Goal: Task Accomplishment & Management: Use online tool/utility

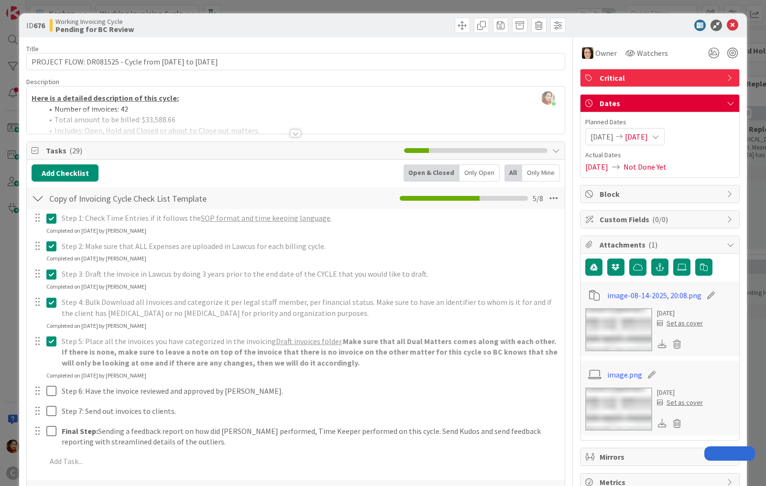
click at [11, 203] on div "ID 676 Working Invoicing Cycle Pending for BC Review Title 57 / 128 PROJECT FLO…" at bounding box center [383, 243] width 766 height 486
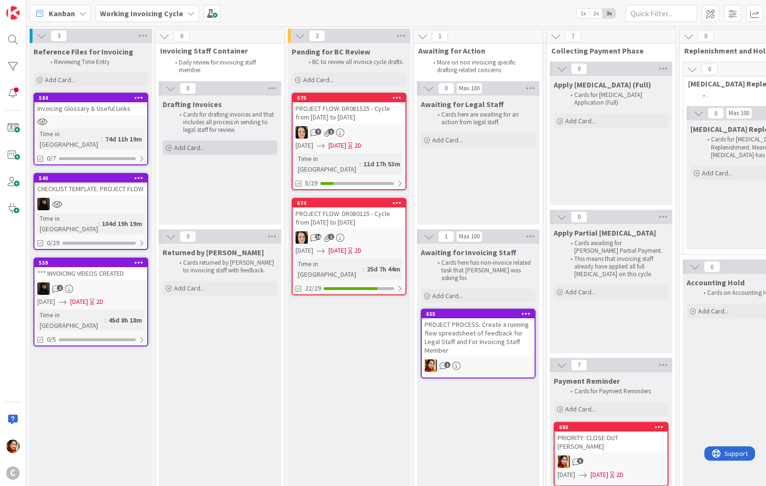
click at [188, 148] on span "Add Card..." at bounding box center [189, 147] width 31 height 9
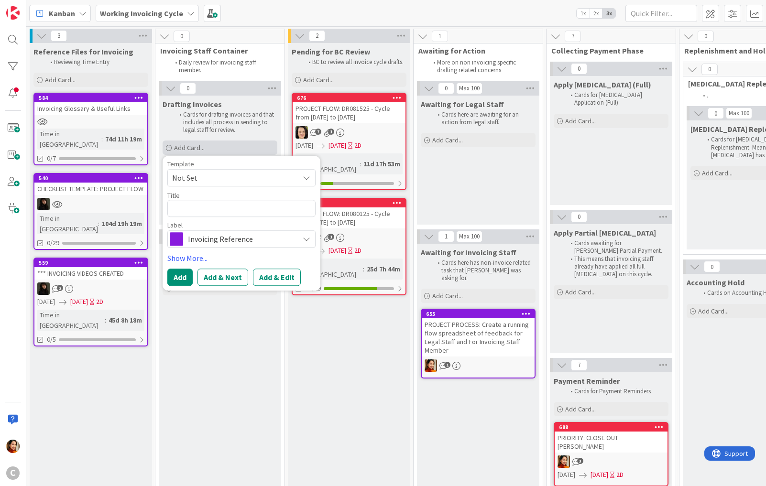
type textarea "x"
type textarea "C"
type textarea "x"
type textarea "CY"
type textarea "x"
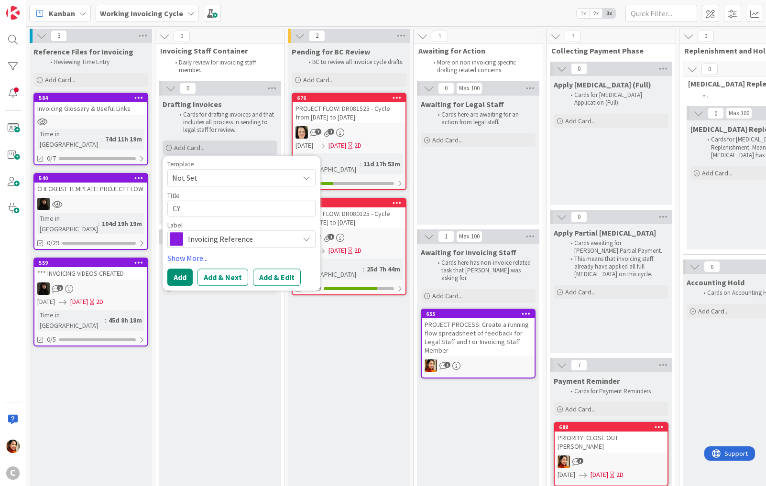
type textarea "CYC"
type textarea "x"
type textarea "CY"
type textarea "x"
type textarea "C"
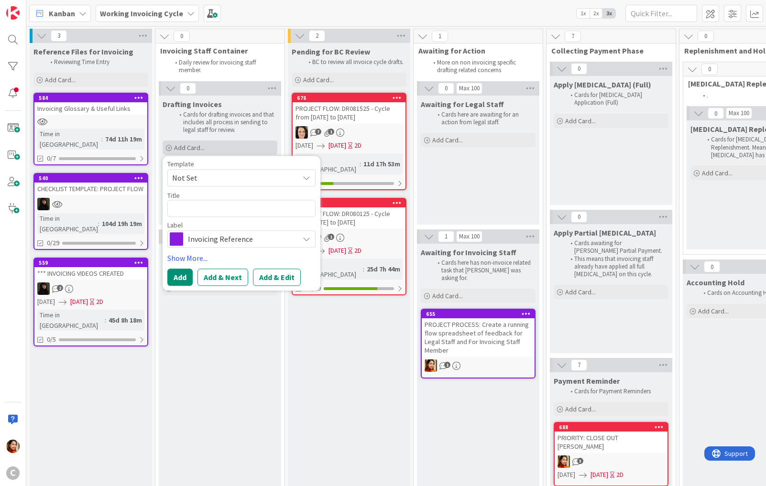
type textarea "x"
type textarea "C"
type textarea "x"
type textarea "Cy"
type textarea "x"
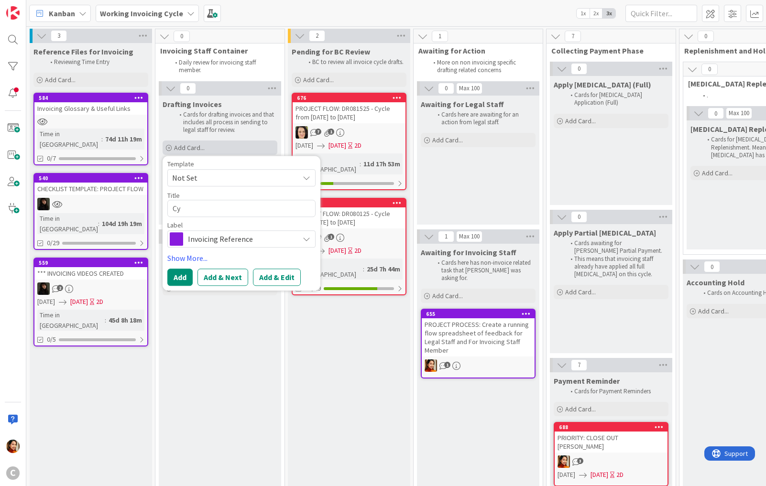
type textarea "Cyl"
type textarea "x"
type textarea "Cyle"
type textarea "x"
type textarea "Cyle"
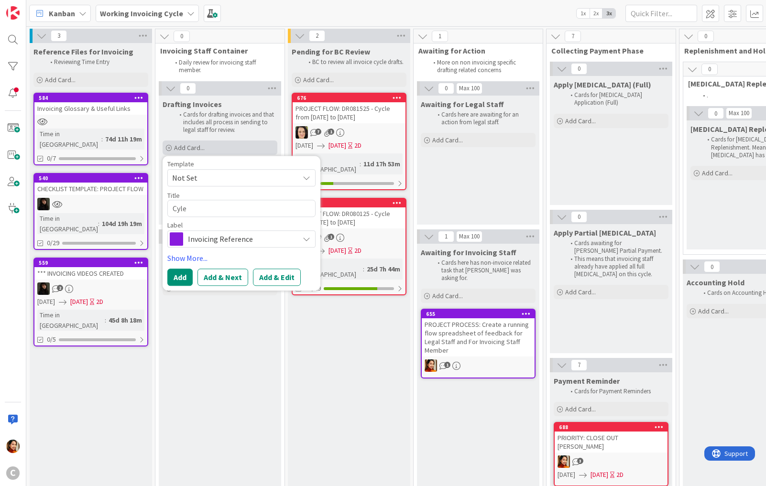
type textarea "x"
type textarea "Cyle A"
type textarea "x"
type textarea "Cyle Au"
click at [190, 211] on textarea "Cyle Au" at bounding box center [241, 208] width 148 height 17
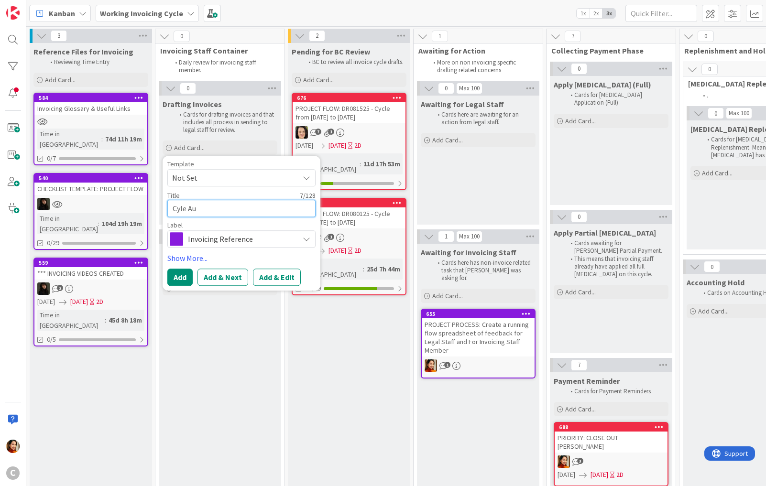
click at [190, 211] on textarea "Cyle Au" at bounding box center [241, 208] width 148 height 17
paste textarea "cle [DATE] to [DATE]"
type textarea "x"
type textarea "Cycle [DATE] to [DATE]"
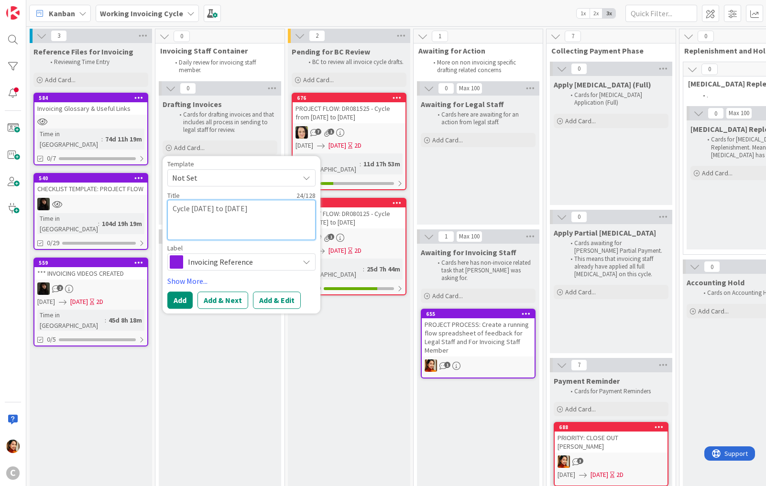
click at [190, 211] on textarea "Cycle [DATE] to [DATE]" at bounding box center [241, 220] width 148 height 40
type textarea "x"
type textarea "CycleAug 11 to [DATE]"
type textarea "x"
type textarea "CyclAug 11 to [DATE]"
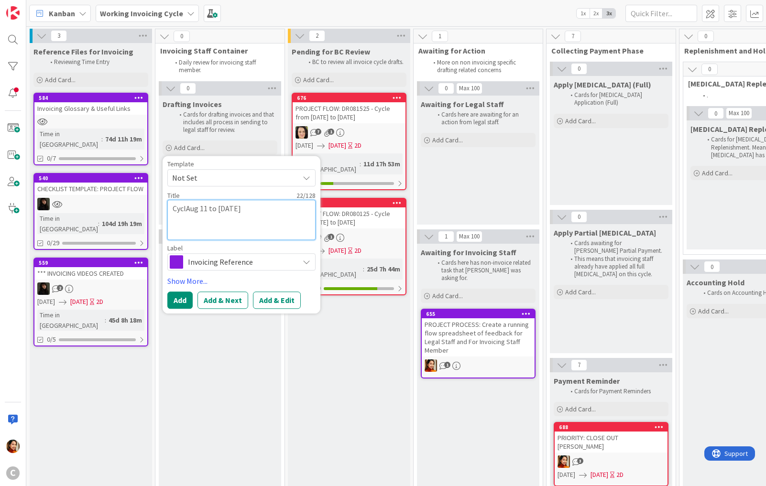
type textarea "x"
type textarea "CycleAug 11 to [DATE]"
type textarea "x"
type textarea "Cycle [DATE] to [DATE]"
click at [194, 231] on textarea "Cycle [DATE] to [DATE]" at bounding box center [241, 220] width 148 height 40
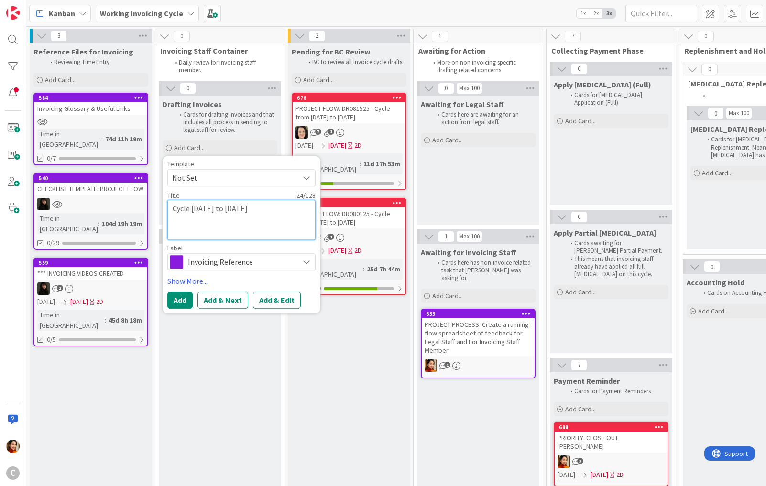
type textarea "x"
type textarea "Cycle [DATE] to [DATE]"
type textarea "x"
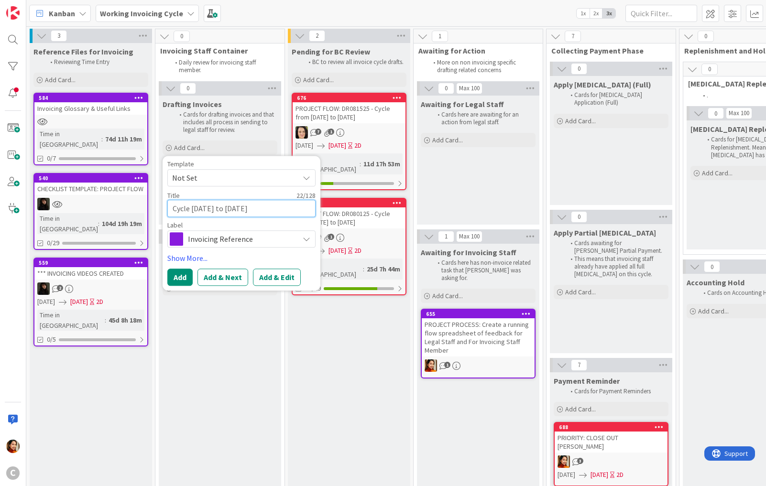
type textarea "Cycle [DATE] to [DATE]"
click at [205, 248] on div "Template Not Set Title 22 / 128 Cycle [DATE] to [DATE] Label Invoicing Referenc…" at bounding box center [241, 223] width 148 height 125
click at [205, 246] on div "Invoicing Reference" at bounding box center [241, 239] width 148 height 17
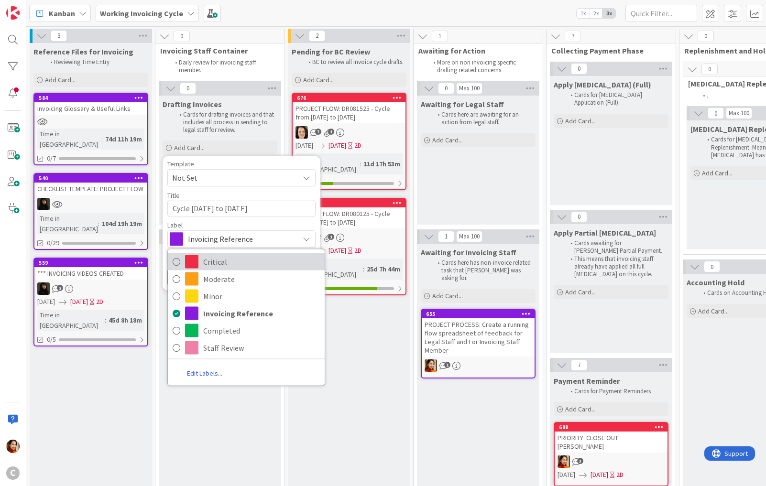
click at [210, 259] on span "Critical" at bounding box center [261, 262] width 117 height 14
type textarea "x"
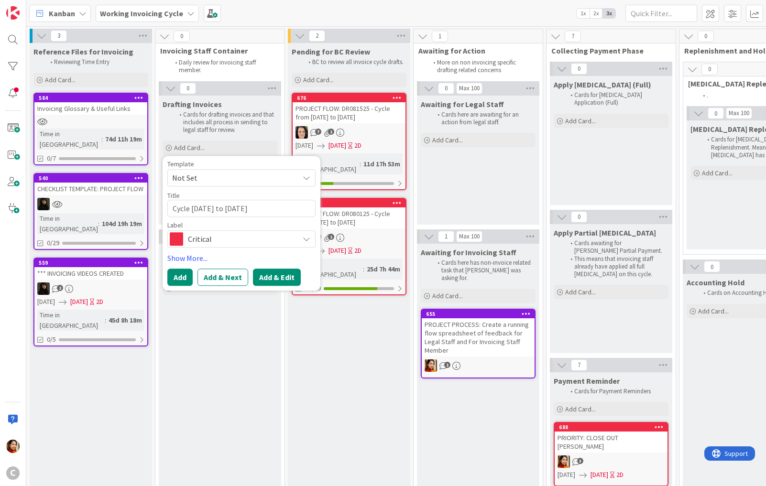
click at [267, 282] on button "Add & Edit" at bounding box center [277, 277] width 48 height 17
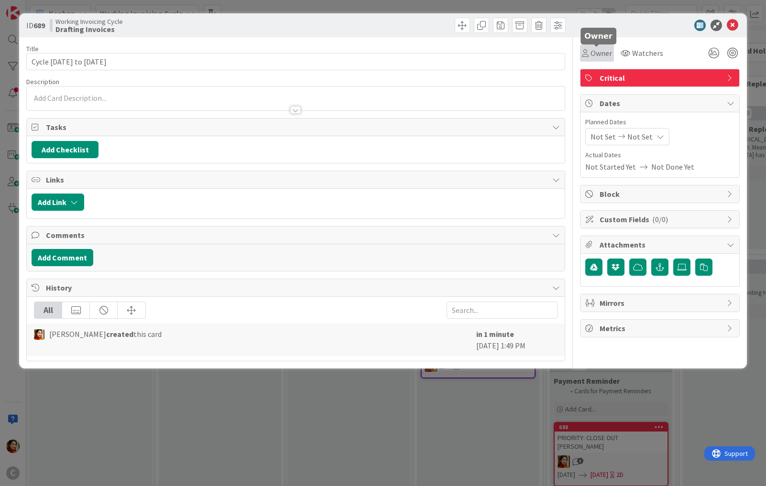
click at [600, 44] on div "Owner" at bounding box center [597, 52] width 34 height 17
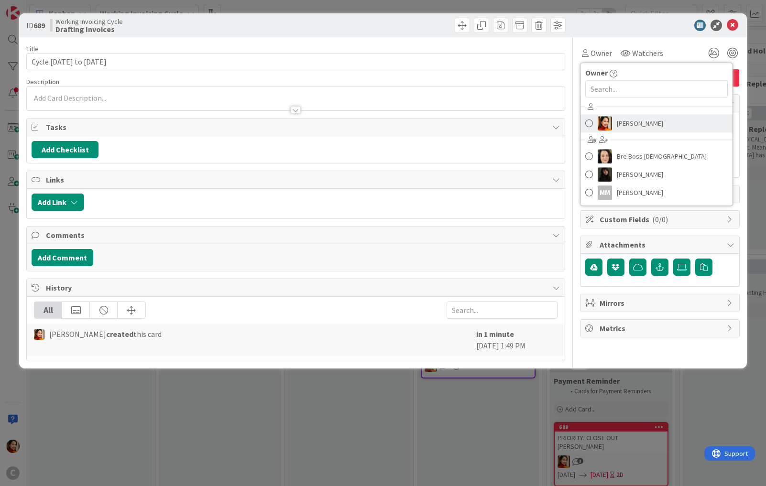
click at [605, 125] on img at bounding box center [604, 123] width 14 height 14
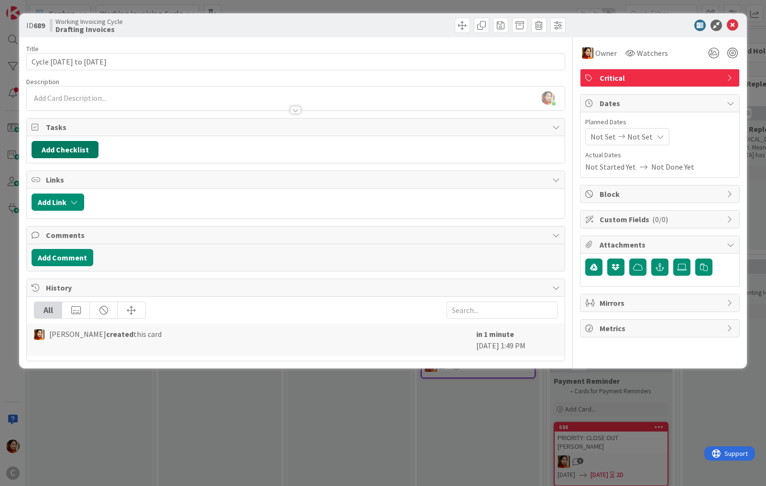
click at [66, 148] on button "Add Checklist" at bounding box center [65, 149] width 67 height 17
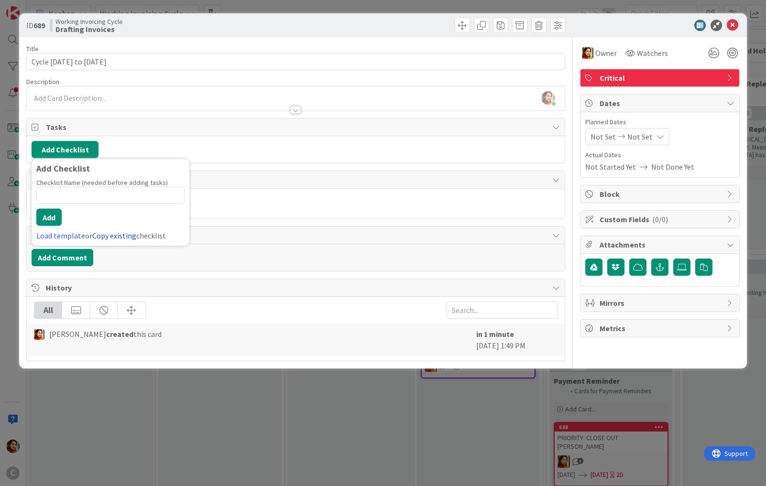
click at [104, 234] on link "Copy existing" at bounding box center [114, 236] width 44 height 10
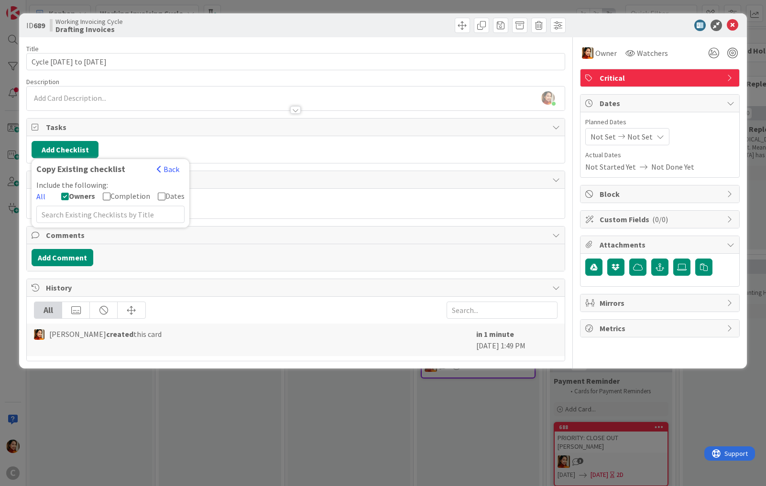
click at [154, 169] on div "Copy Existing checklist Back" at bounding box center [110, 171] width 148 height 15
click at [165, 169] on button "Back" at bounding box center [167, 169] width 23 height 11
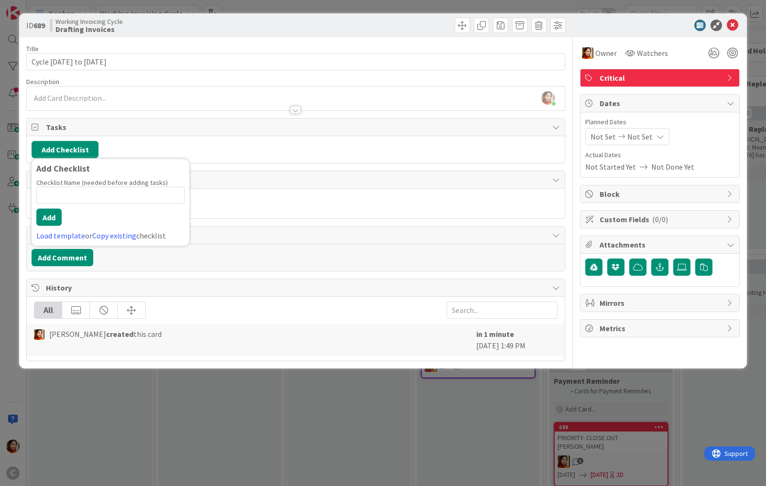
click at [9, 97] on div "ID 689 Working Invoicing Cycle Drafting Invoices Title 22 / 128 Cycle [DATE] to…" at bounding box center [383, 243] width 766 height 486
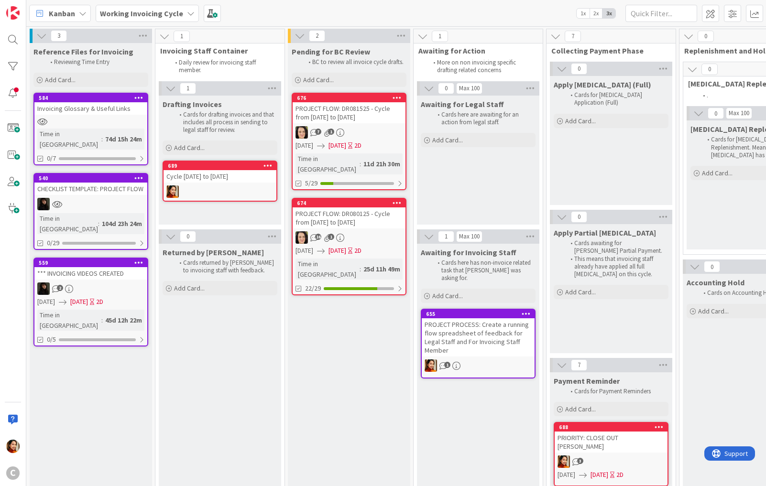
click at [195, 184] on link "689 Cycle [DATE] to [DATE]" at bounding box center [219, 181] width 115 height 41
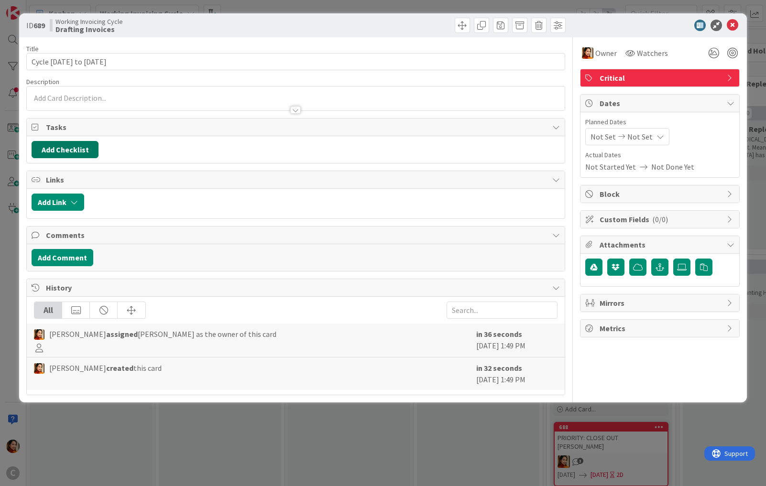
click at [63, 146] on button "Add Checklist" at bounding box center [65, 149] width 67 height 17
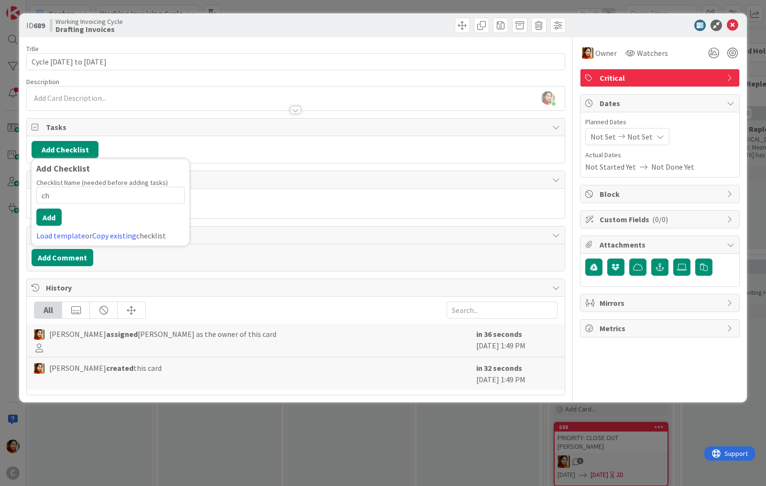
type input "c"
click at [104, 234] on link "Copy existing" at bounding box center [114, 236] width 44 height 10
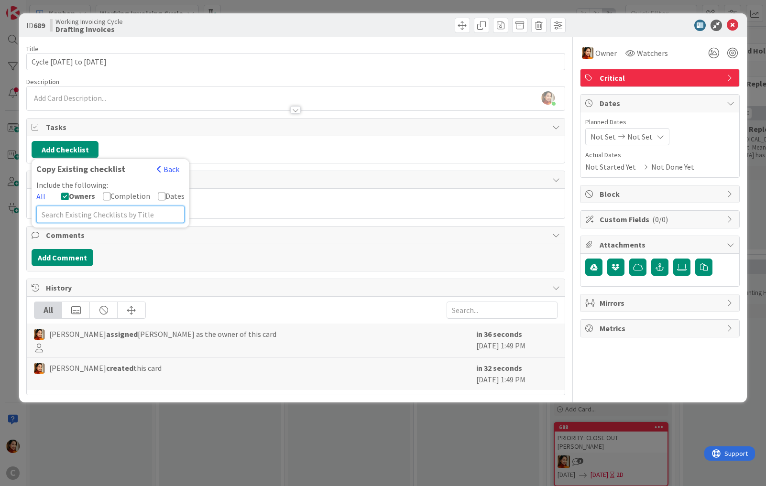
click at [92, 216] on input "text" at bounding box center [110, 214] width 148 height 17
type input "h"
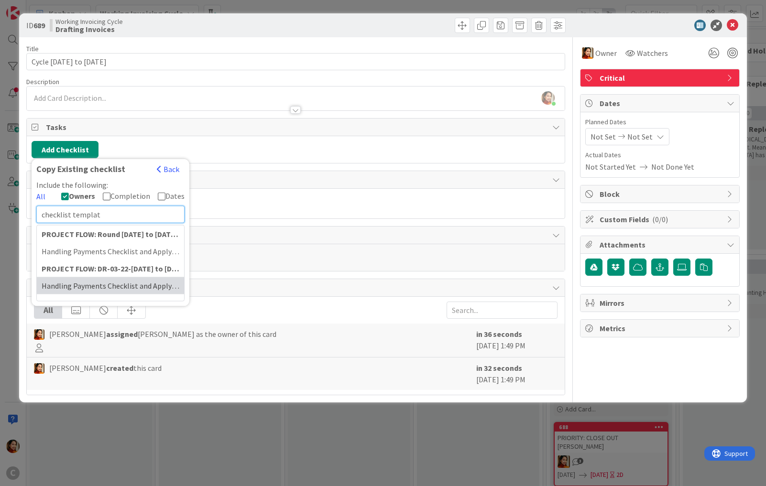
type input "checklist template"
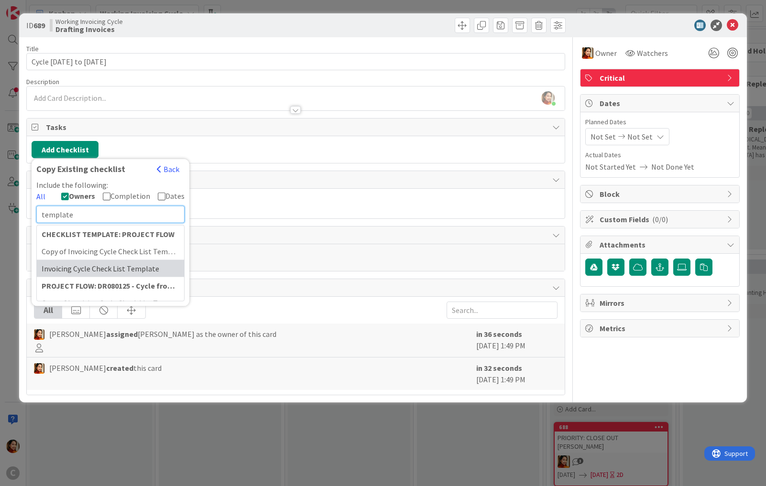
type input "template"
click at [98, 265] on div "Invoicing Cycle Check List Template" at bounding box center [110, 268] width 147 height 17
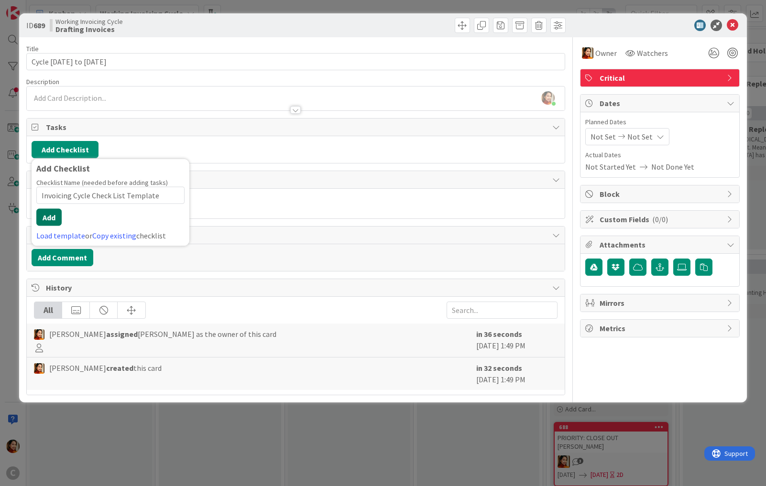
click at [55, 215] on button "Add" at bounding box center [48, 217] width 25 height 17
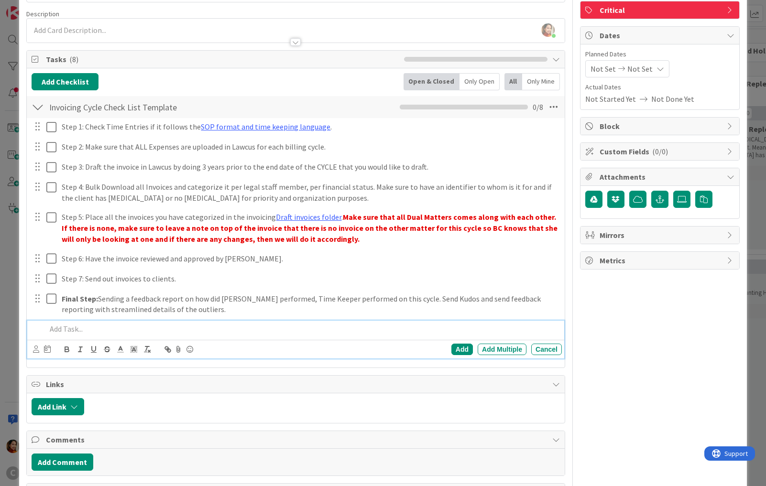
scroll to position [86, 0]
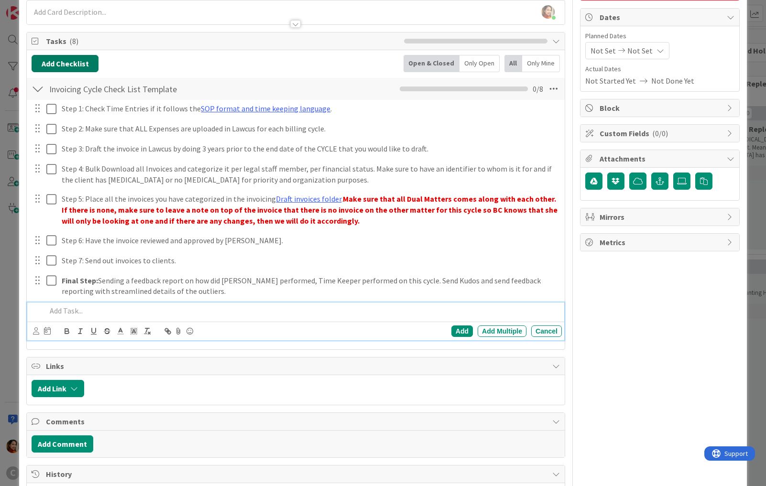
click at [65, 64] on button "Add Checklist" at bounding box center [65, 63] width 67 height 17
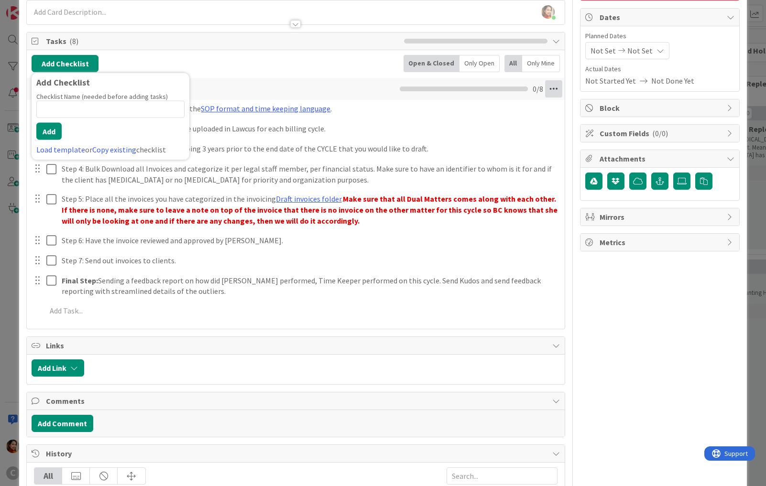
click at [559, 88] on icon at bounding box center [553, 88] width 17 height 17
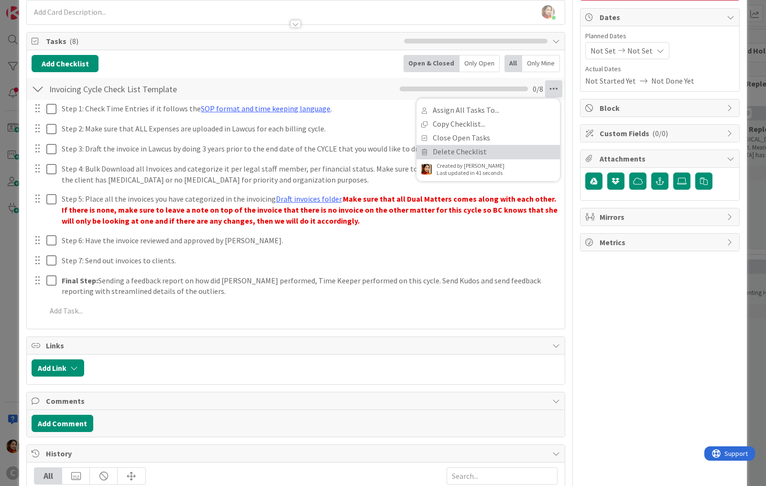
click at [466, 148] on link "Delete Checklist" at bounding box center [487, 152] width 143 height 14
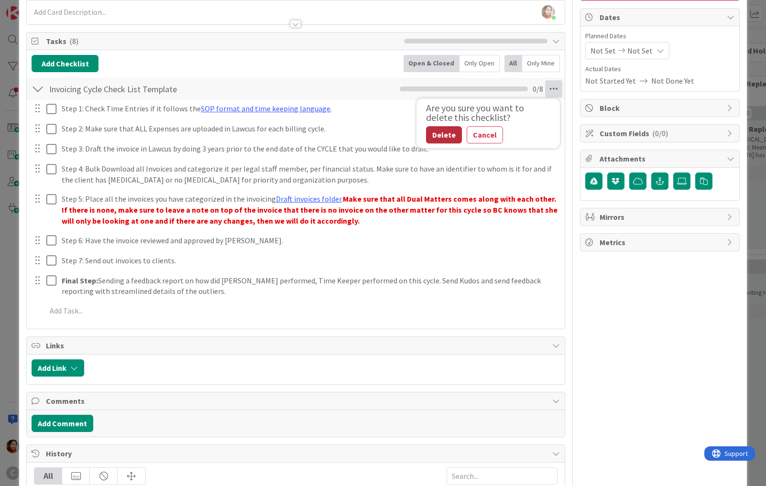
click at [446, 134] on button "Delete" at bounding box center [444, 134] width 36 height 17
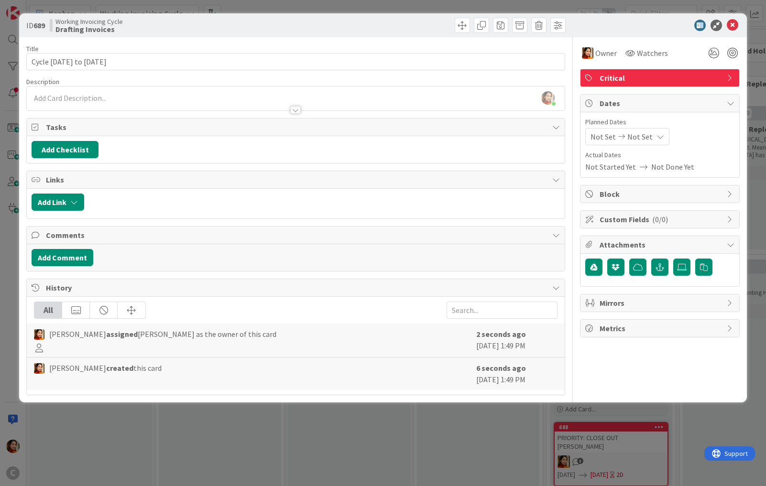
scroll to position [0, 0]
click at [66, 144] on button "Add Checklist" at bounding box center [65, 149] width 67 height 17
type input "r"
type input "template"
click at [102, 232] on link "Copy existing" at bounding box center [114, 236] width 44 height 10
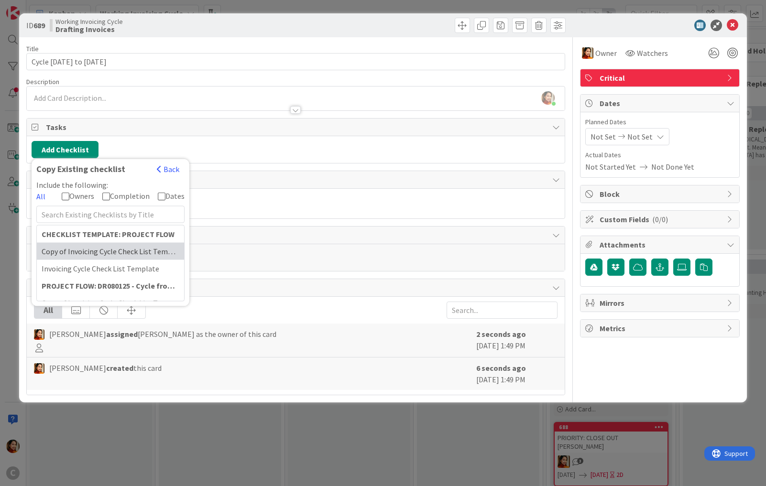
click at [77, 254] on div "Copy of Invoicing Cycle Check List Template" at bounding box center [110, 251] width 147 height 17
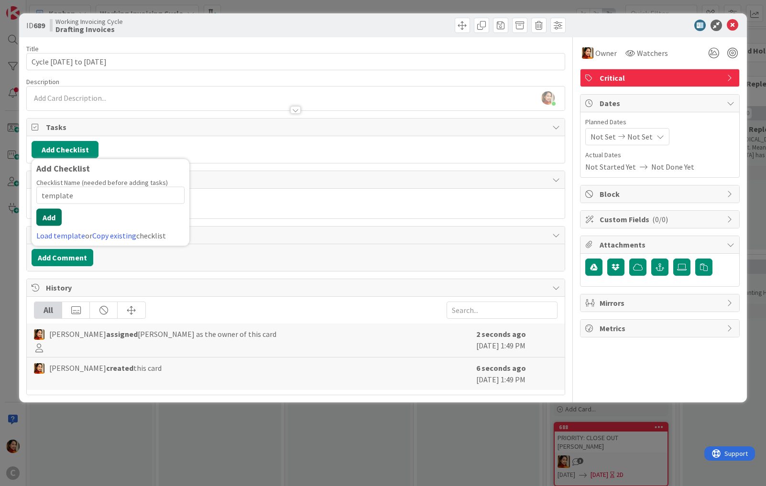
click at [52, 217] on button "Add" at bounding box center [48, 217] width 25 height 17
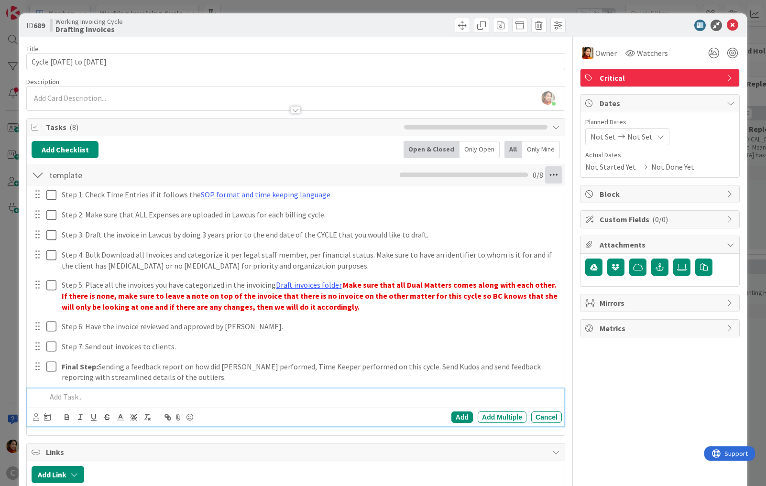
click at [550, 178] on icon at bounding box center [553, 174] width 17 height 17
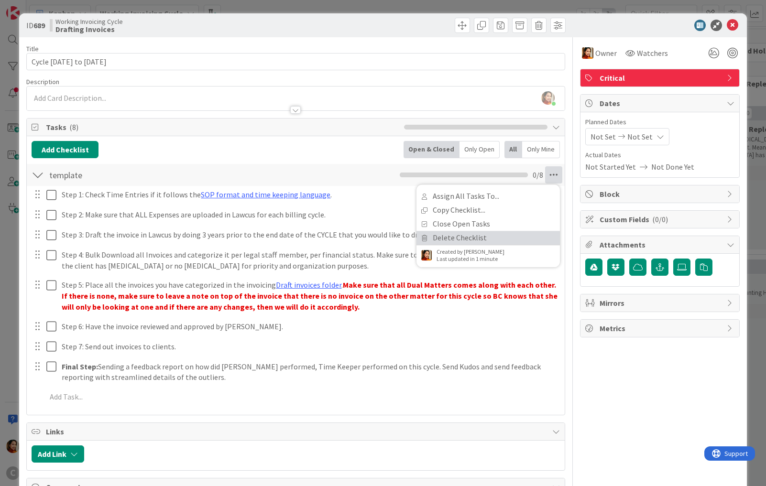
click at [464, 231] on link "Delete Checklist" at bounding box center [487, 238] width 143 height 14
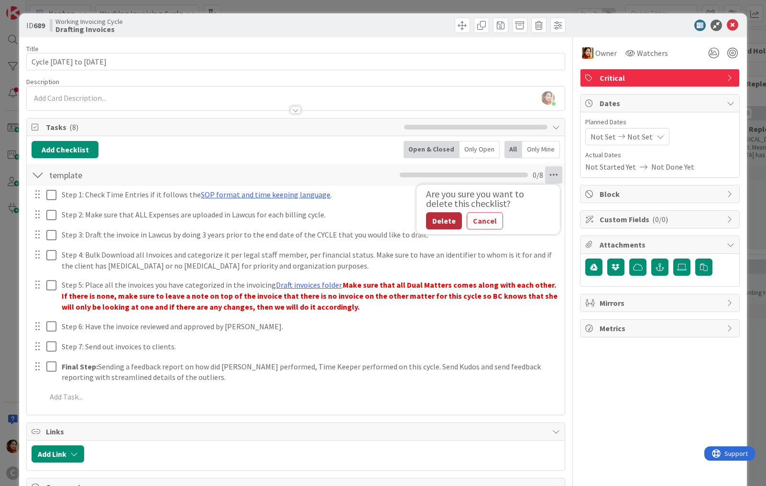
click at [433, 219] on button "Delete" at bounding box center [444, 220] width 36 height 17
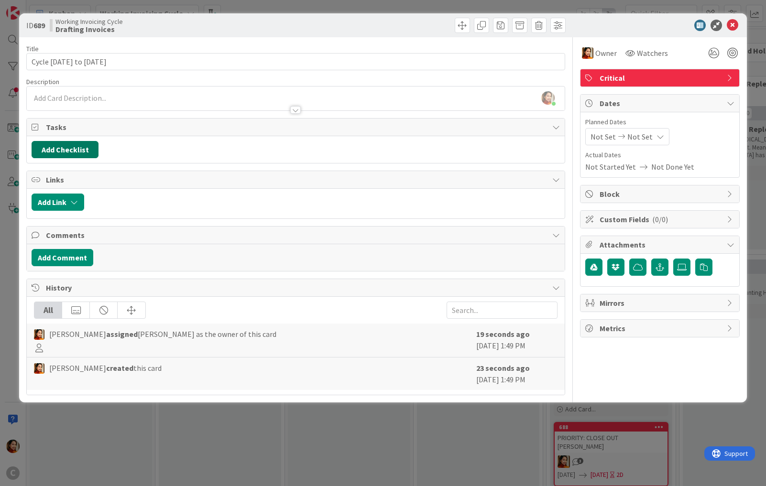
click at [78, 145] on button "Add Checklist" at bounding box center [65, 149] width 67 height 17
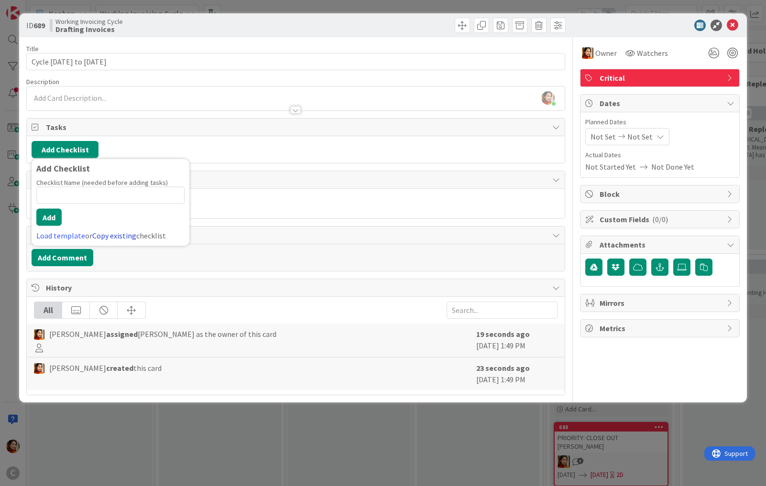
click at [112, 232] on link "Copy existing" at bounding box center [114, 236] width 44 height 10
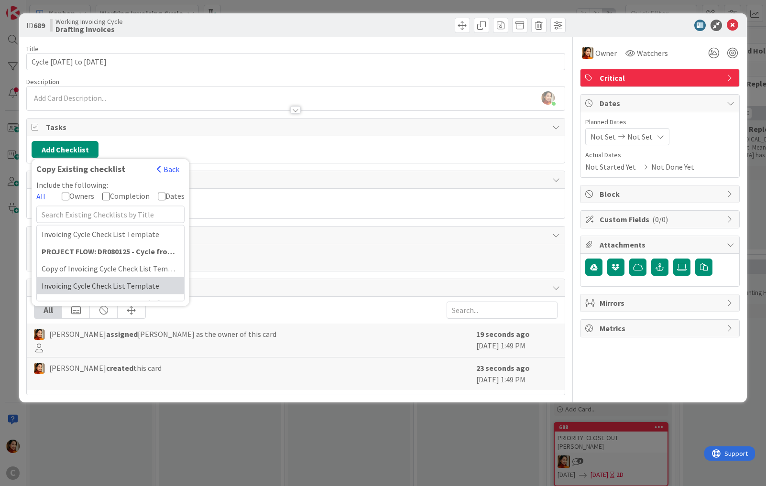
scroll to position [40, 0]
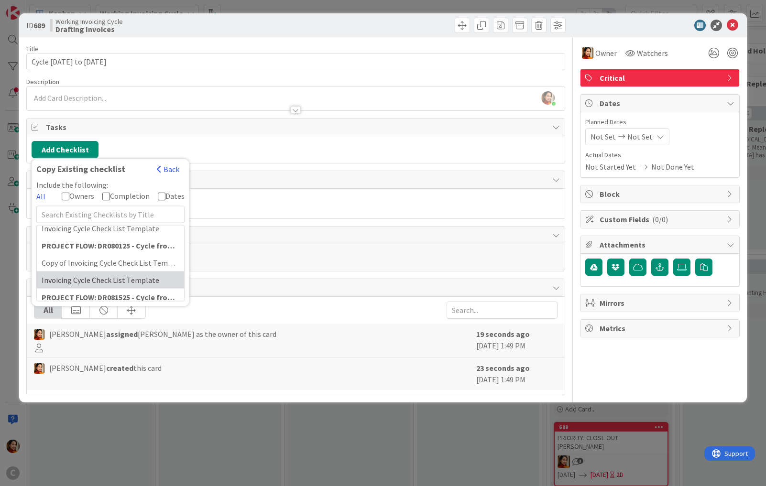
click at [97, 279] on div "Invoicing Cycle Check List Template" at bounding box center [110, 279] width 147 height 17
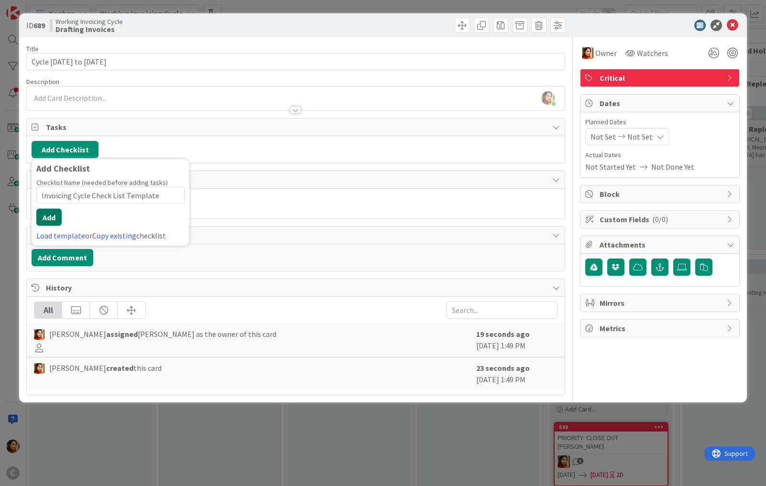
click at [51, 216] on button "Add" at bounding box center [48, 217] width 25 height 17
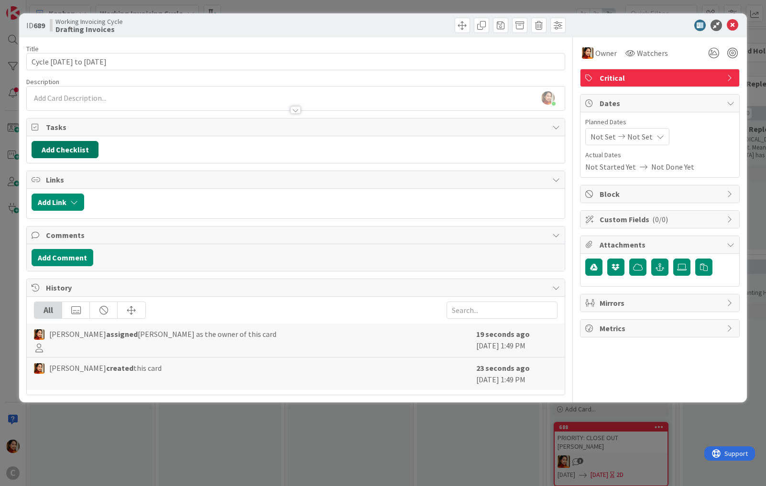
click at [76, 149] on button "Add Checklist" at bounding box center [65, 149] width 67 height 17
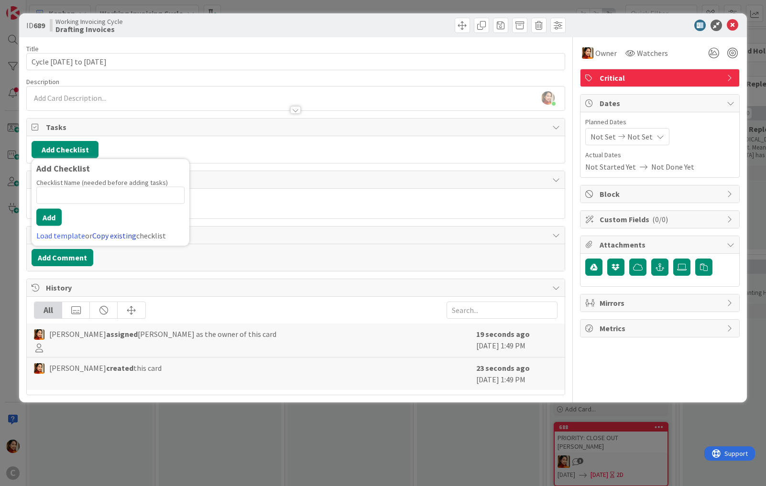
click at [124, 233] on link "Copy existing" at bounding box center [114, 236] width 44 height 10
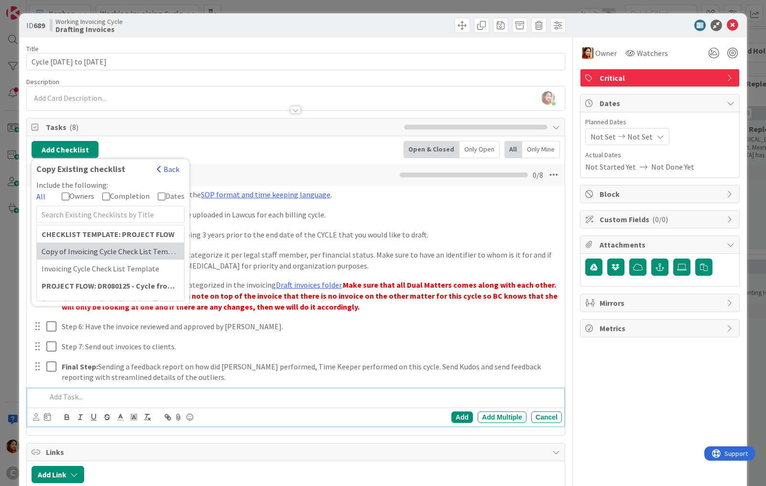
scroll to position [10, 0]
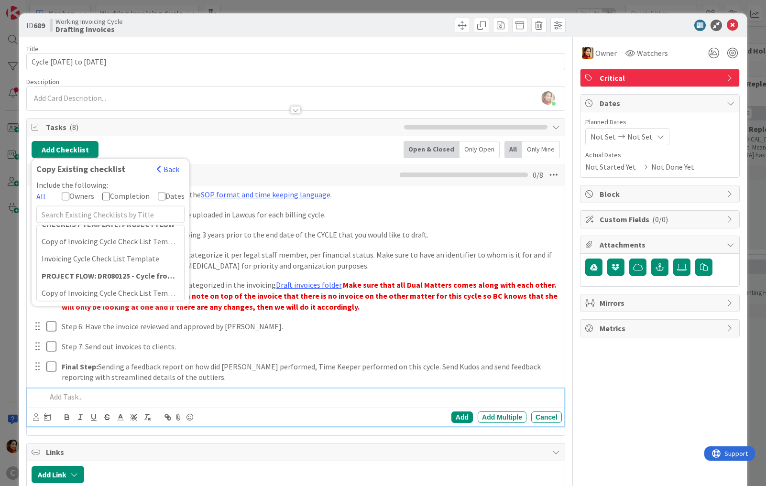
click at [242, 147] on div "Add Checklist Copy Existing checklist Back Include the following: All Owners Co…" at bounding box center [296, 149] width 528 height 17
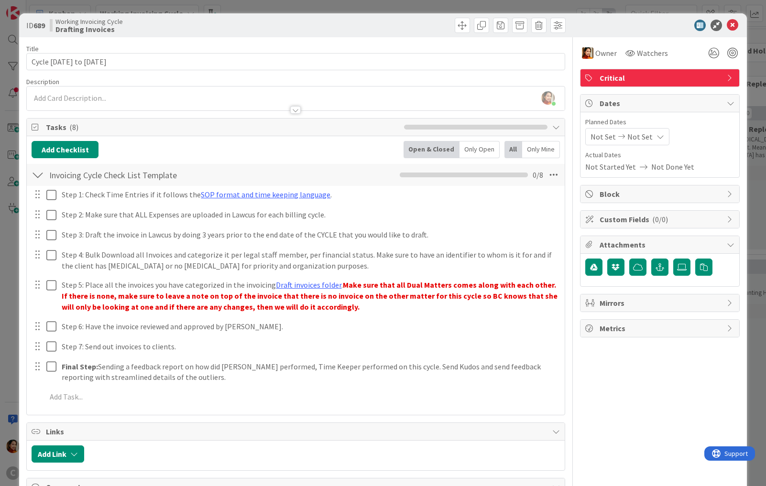
click at [37, 173] on div at bounding box center [38, 174] width 12 height 17
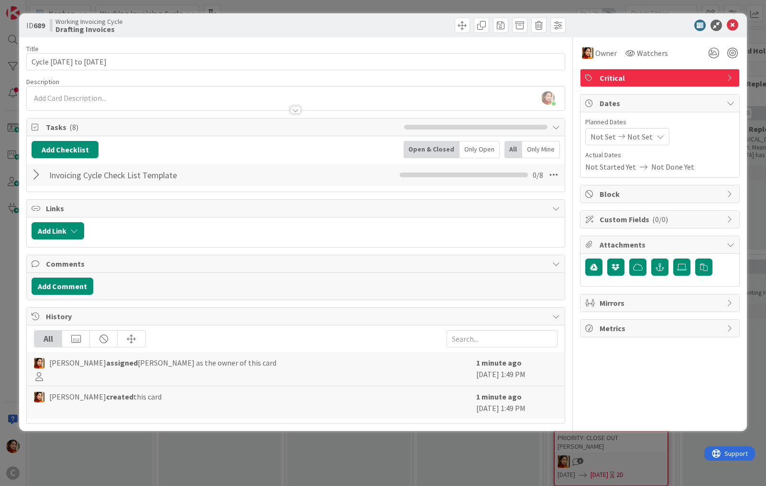
click at [37, 173] on div at bounding box center [38, 174] width 12 height 17
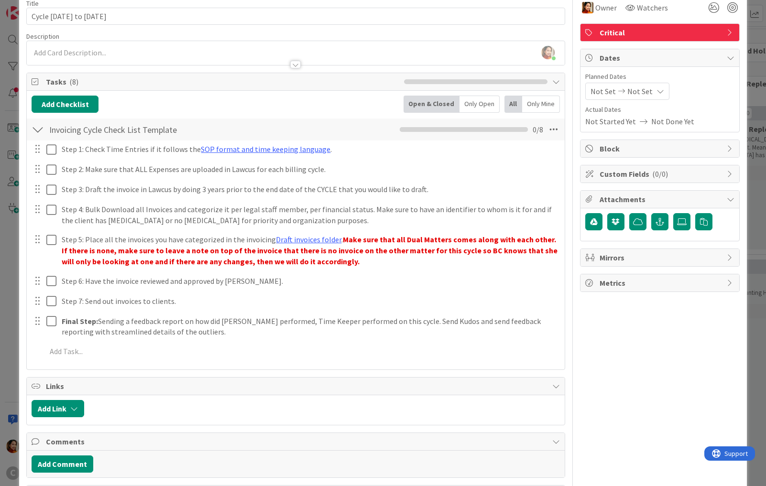
scroll to position [0, 0]
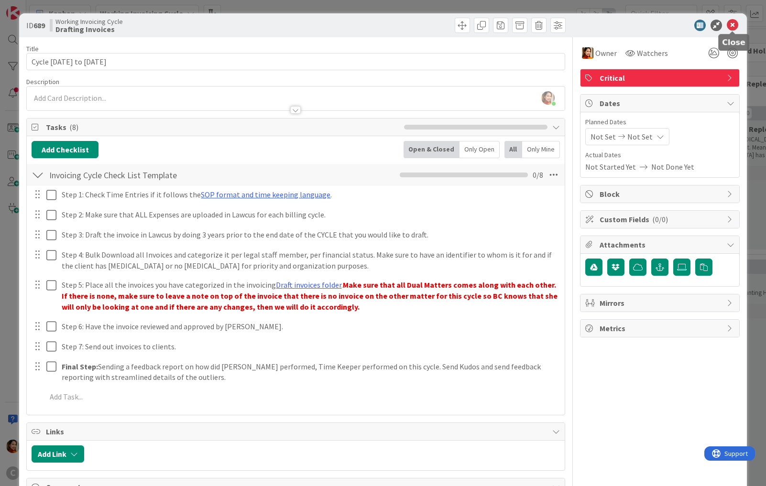
click at [734, 29] on icon at bounding box center [731, 25] width 11 height 11
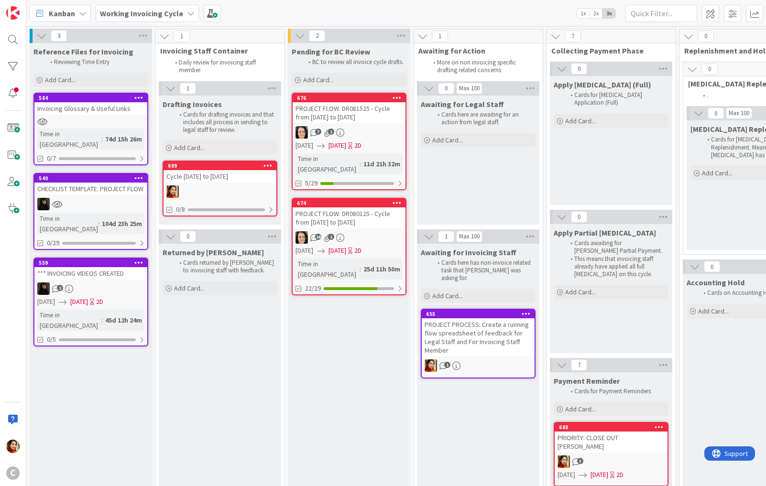
click at [189, 188] on div at bounding box center [219, 191] width 113 height 12
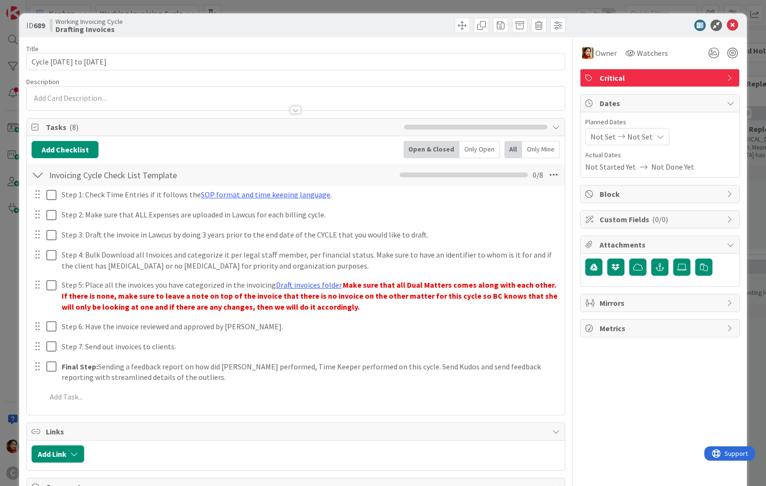
scroll to position [297, 0]
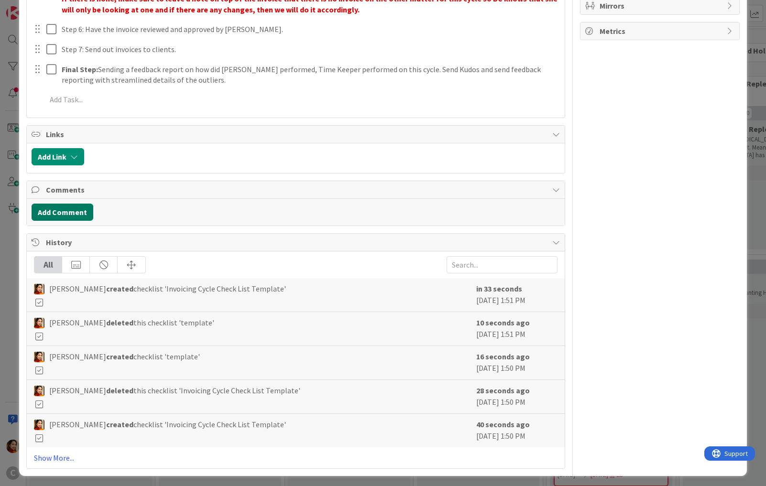
click at [69, 211] on button "Add Comment" at bounding box center [63, 212] width 62 height 17
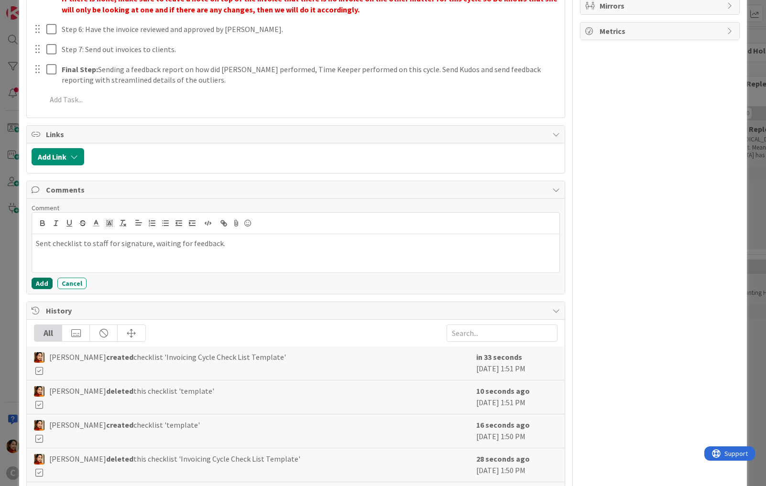
click at [42, 282] on button "Add" at bounding box center [42, 283] width 21 height 11
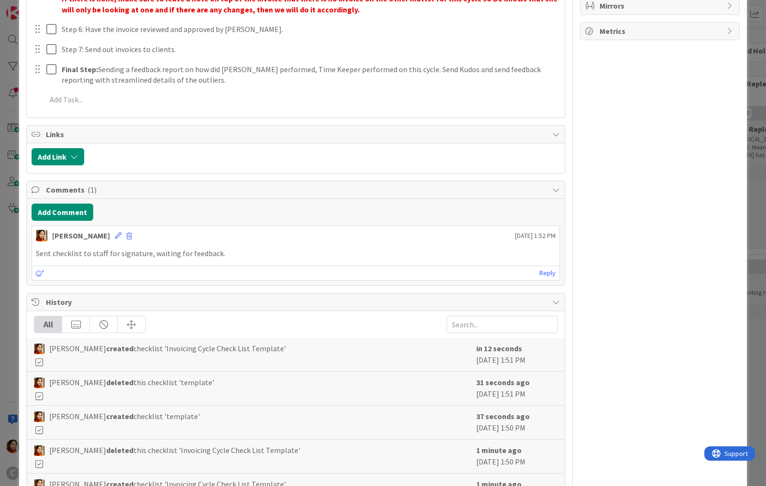
click at [9, 99] on div "ID 689 Working Invoicing Cycle Drafting Invoices Title 22 / 128 Cycle [DATE] to…" at bounding box center [383, 243] width 766 height 486
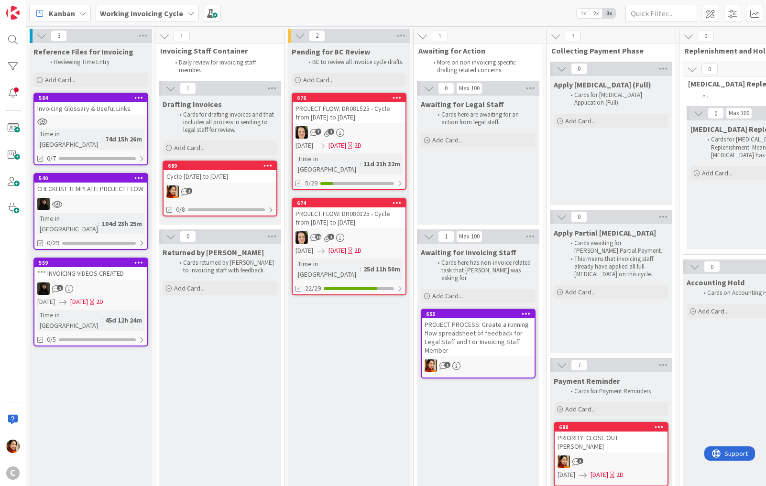
click at [222, 187] on div "1" at bounding box center [219, 191] width 113 height 12
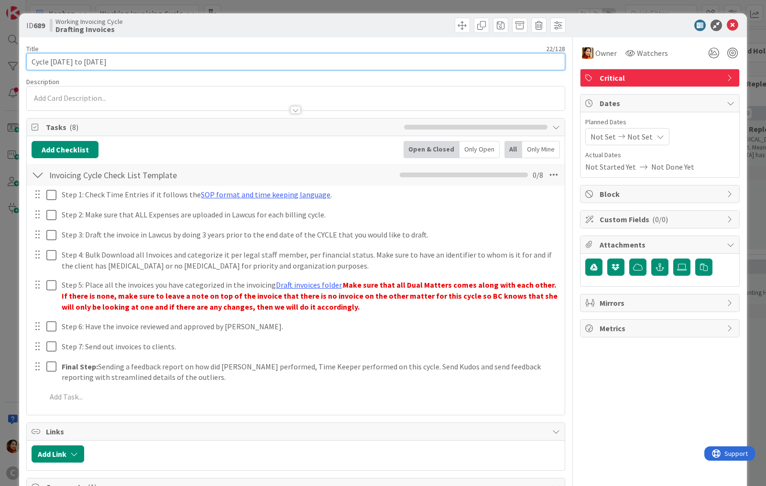
click at [101, 59] on input "Cycle [DATE] to [DATE]" at bounding box center [295, 61] width 539 height 17
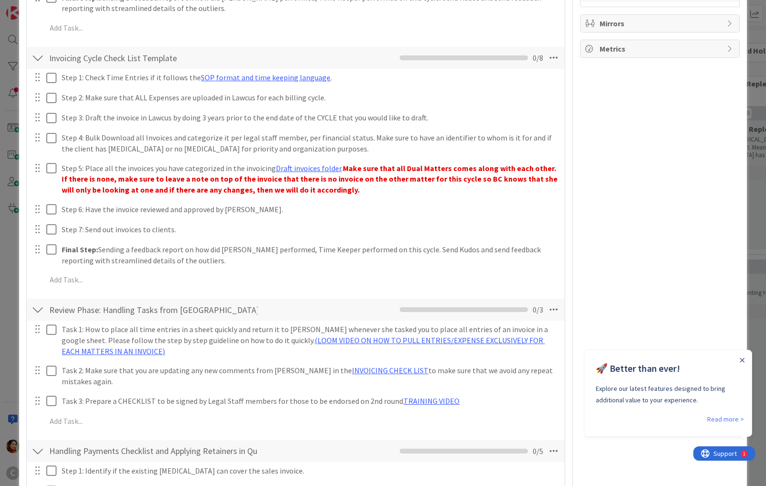
scroll to position [509, 0]
